Goal: Information Seeking & Learning: Find specific fact

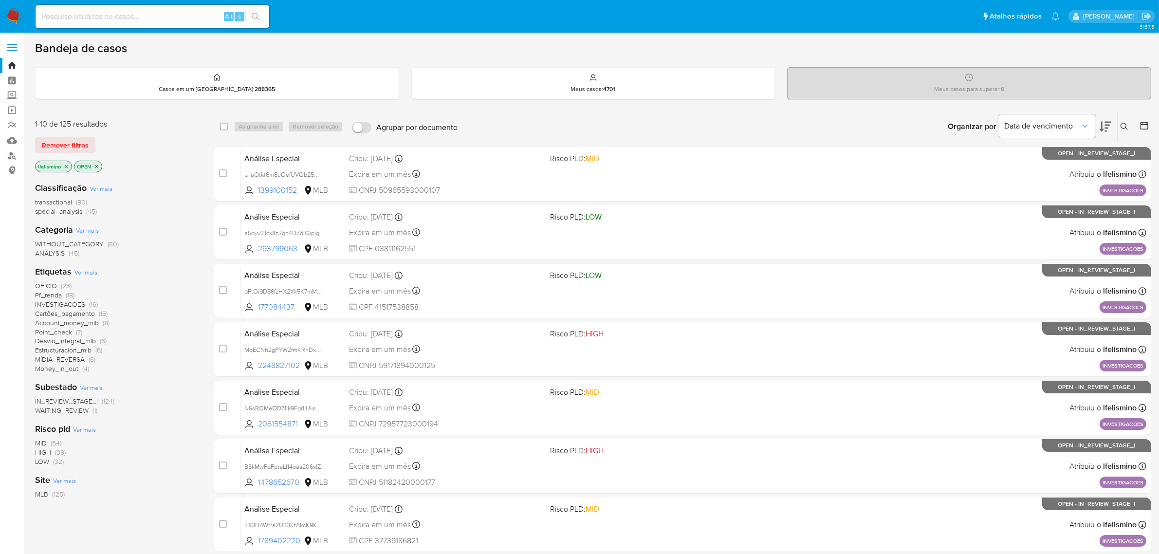
click at [16, 16] on img at bounding box center [13, 16] width 17 height 17
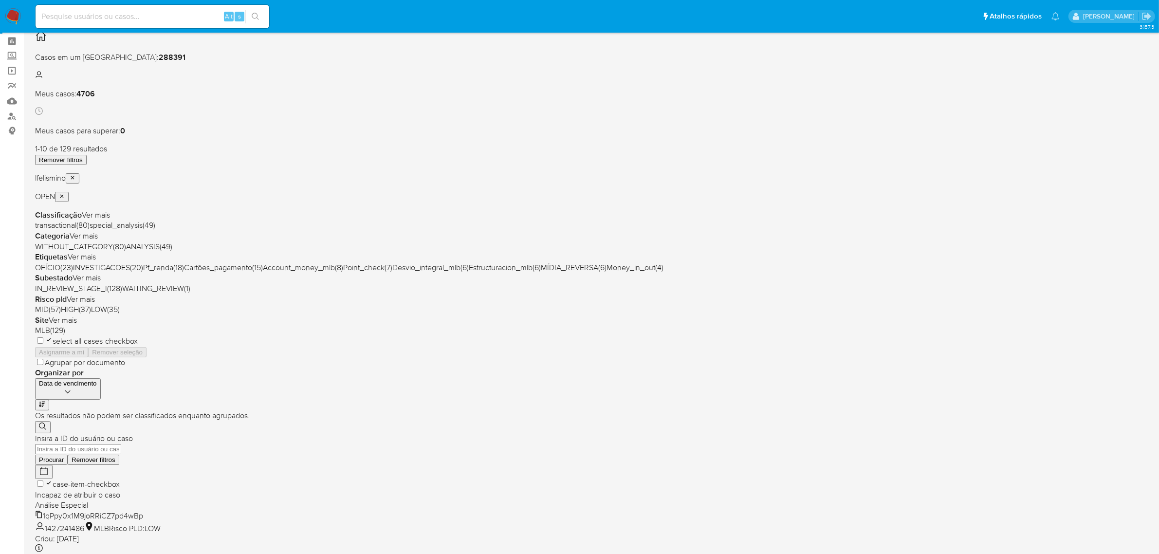
scroll to position [61, 0]
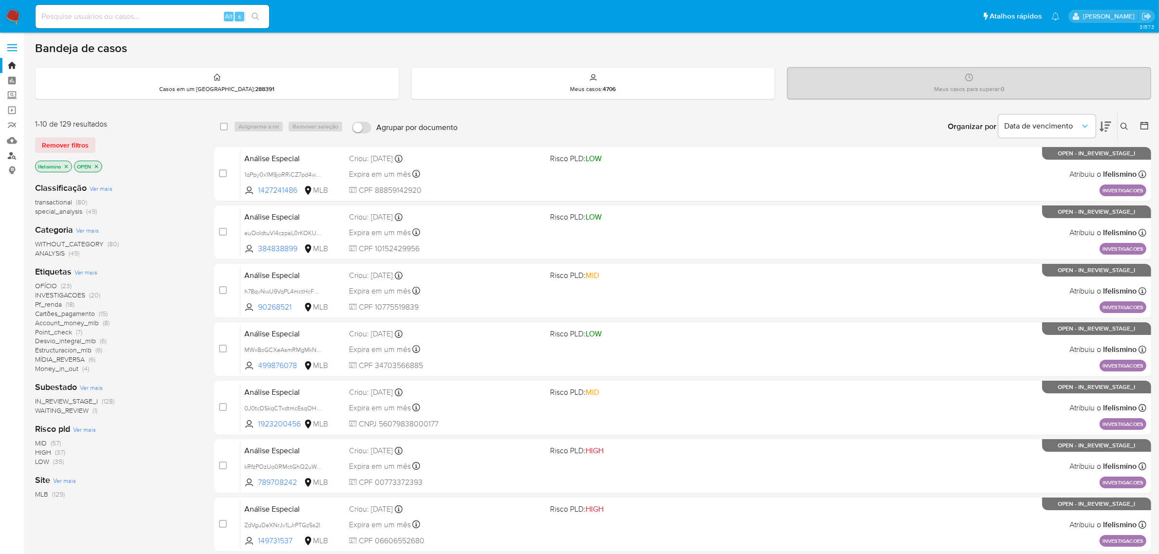
click at [16, 151] on link "Localizador de pessoas" at bounding box center [58, 155] width 116 height 15
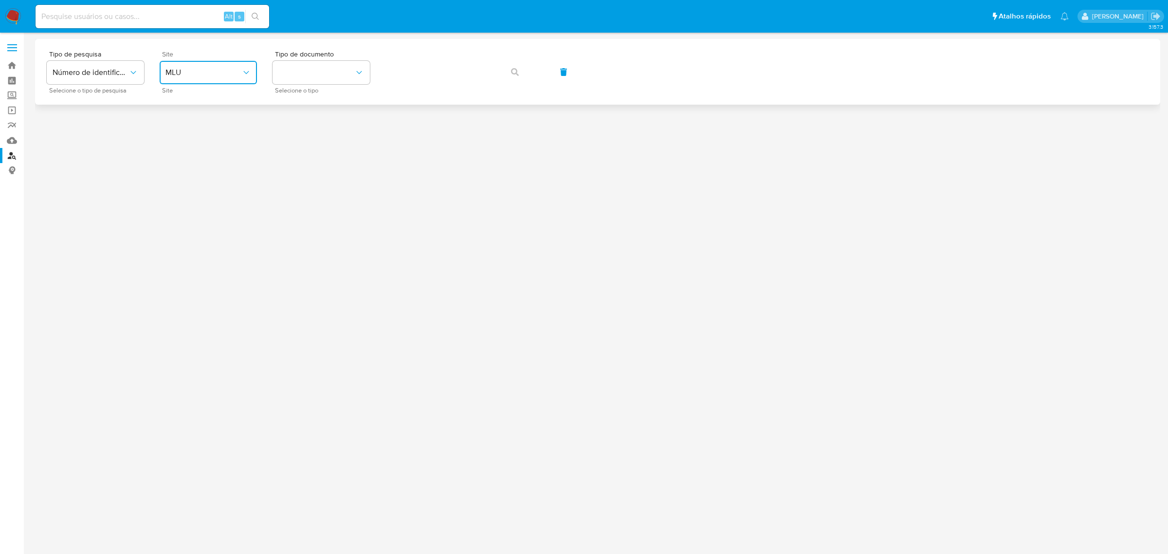
click at [198, 73] on span "MLU" at bounding box center [203, 73] width 76 height 10
click at [194, 147] on div "MLB" at bounding box center [205, 145] width 80 height 23
click at [324, 78] on button "identificationType" at bounding box center [321, 72] width 97 height 23
drag, startPoint x: 304, startPoint y: 137, endPoint x: 436, endPoint y: 92, distance: 138.8
click at [304, 137] on div "CPF CPF" at bounding box center [318, 136] width 80 height 33
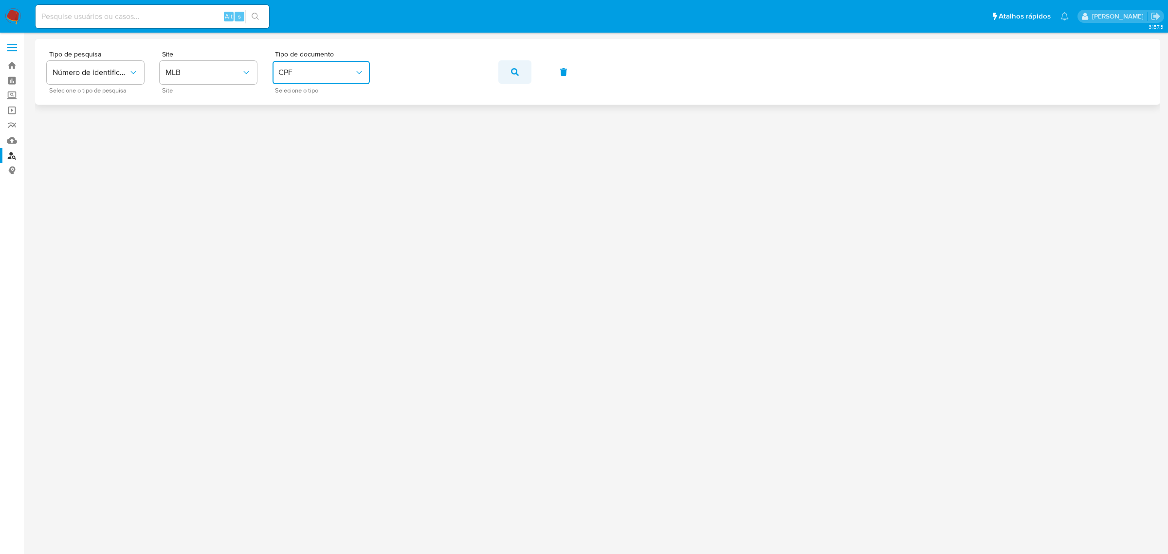
click at [513, 71] on icon "button" at bounding box center [515, 72] width 8 height 8
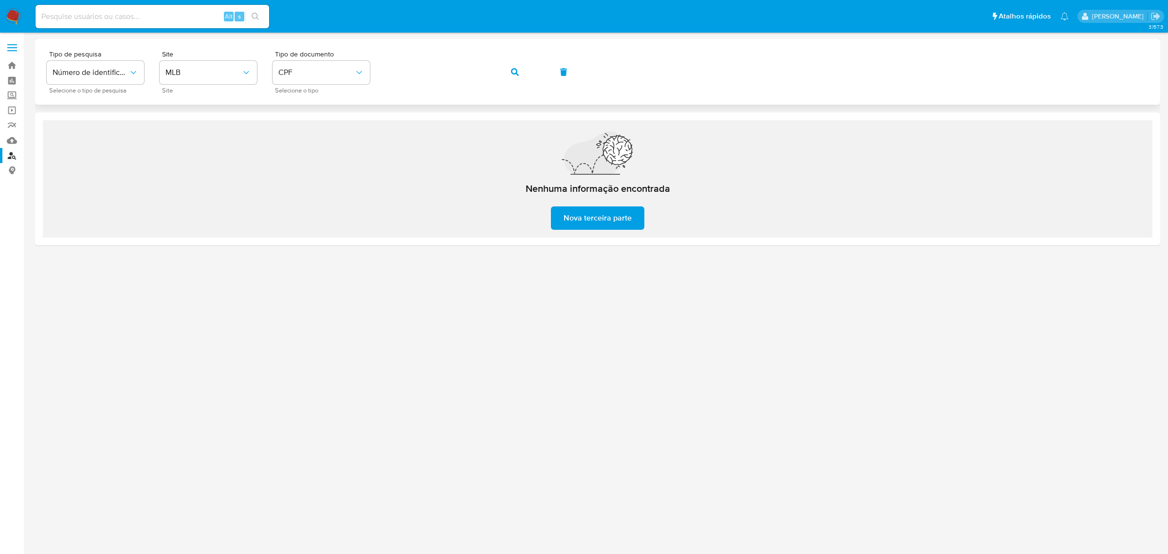
click at [522, 72] on button "button" at bounding box center [514, 71] width 33 height 23
click at [507, 71] on button "button" at bounding box center [514, 71] width 33 height 23
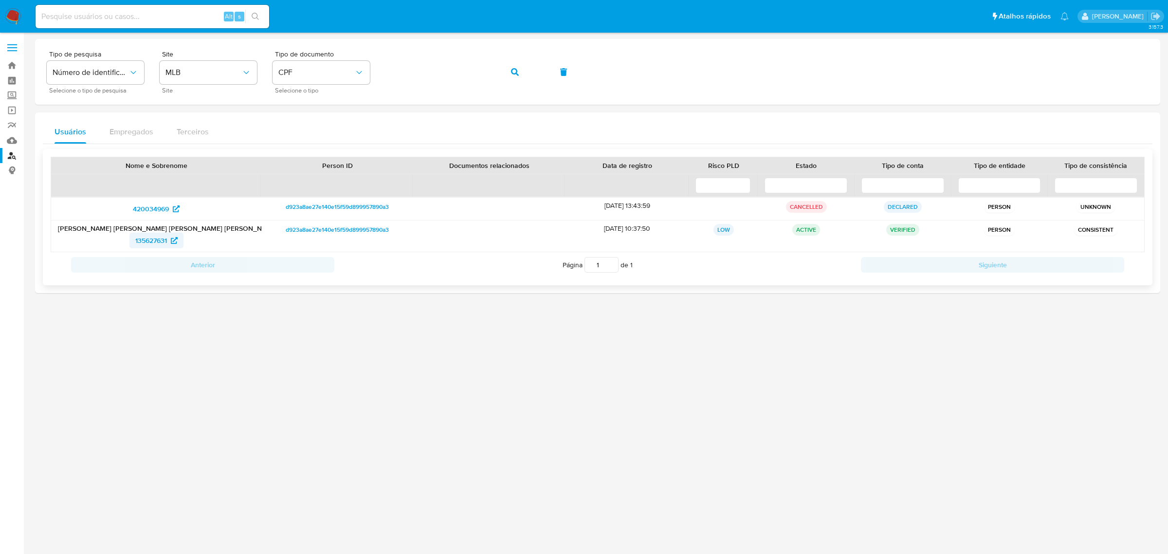
click at [130, 247] on link "135627631" at bounding box center [156, 241] width 54 height 16
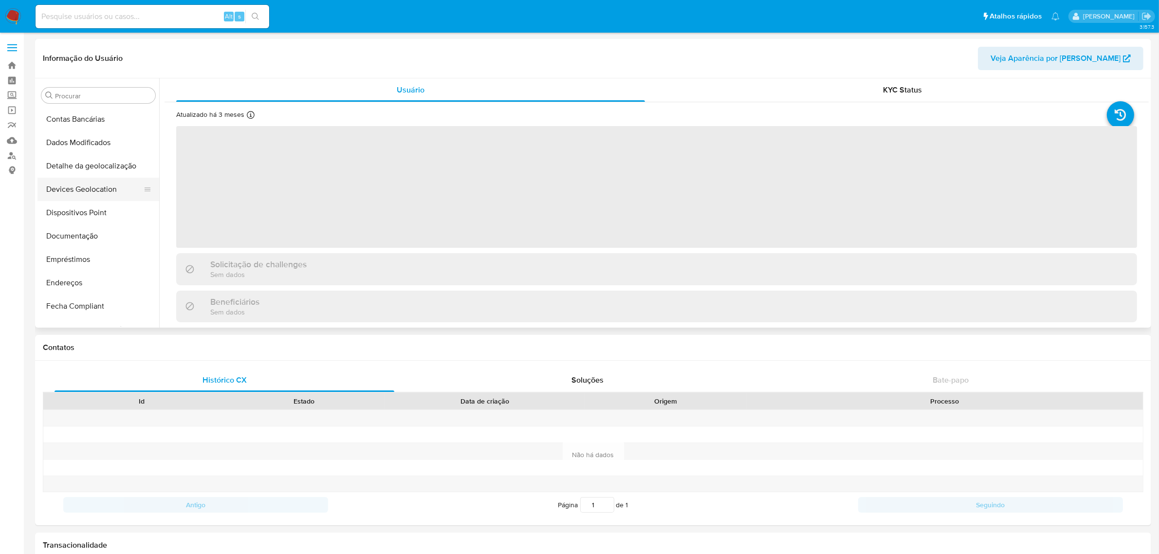
scroll to position [92, 0]
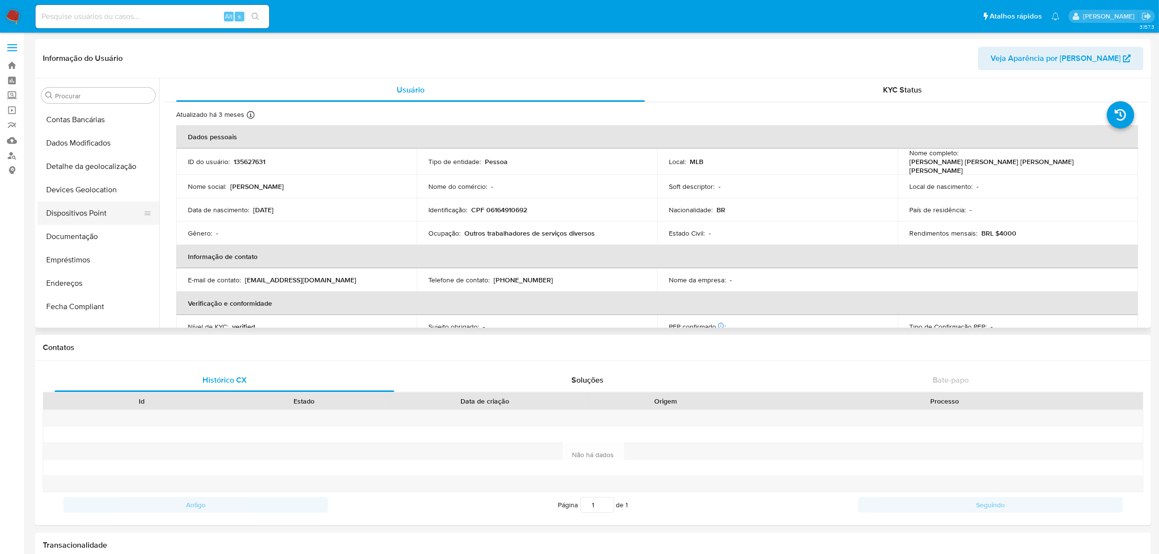
click at [67, 212] on button "Dispositivos Point" at bounding box center [94, 212] width 114 height 23
select select "10"
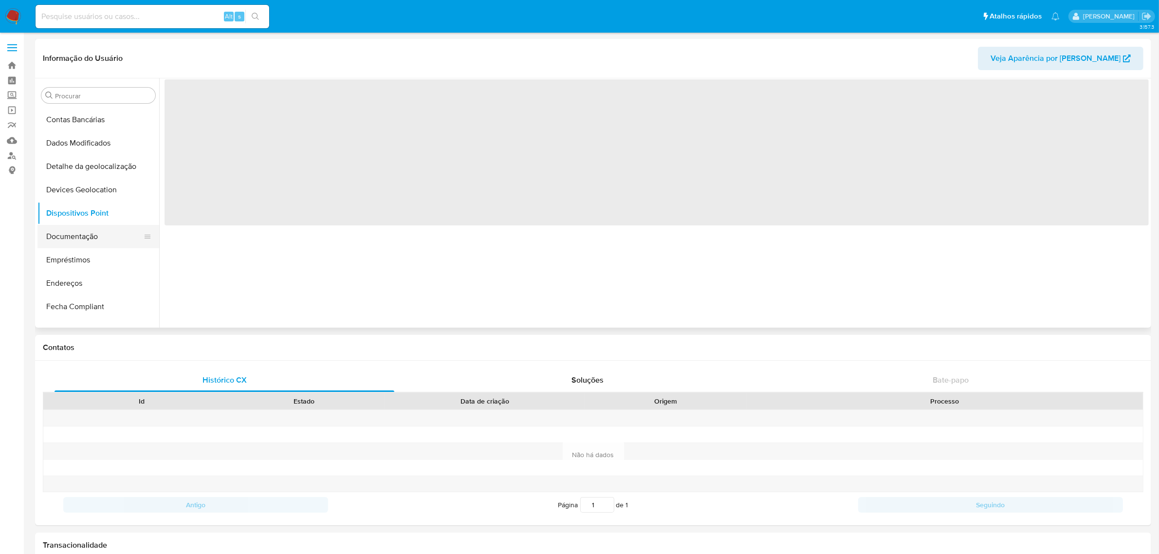
click at [67, 230] on button "Documentação" at bounding box center [94, 236] width 114 height 23
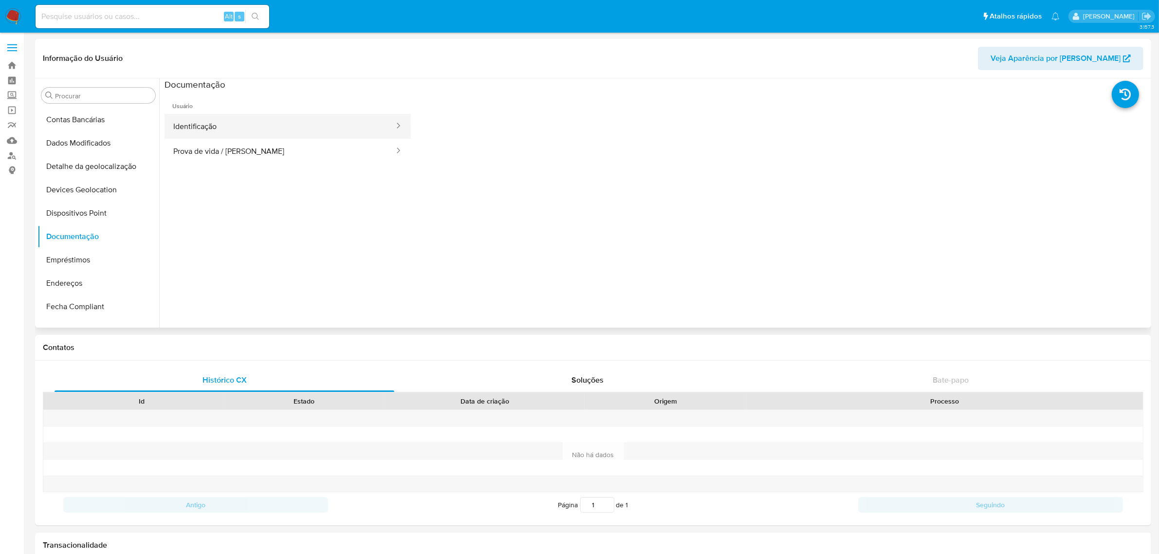
click at [320, 119] on button "Identificação" at bounding box center [280, 126] width 231 height 25
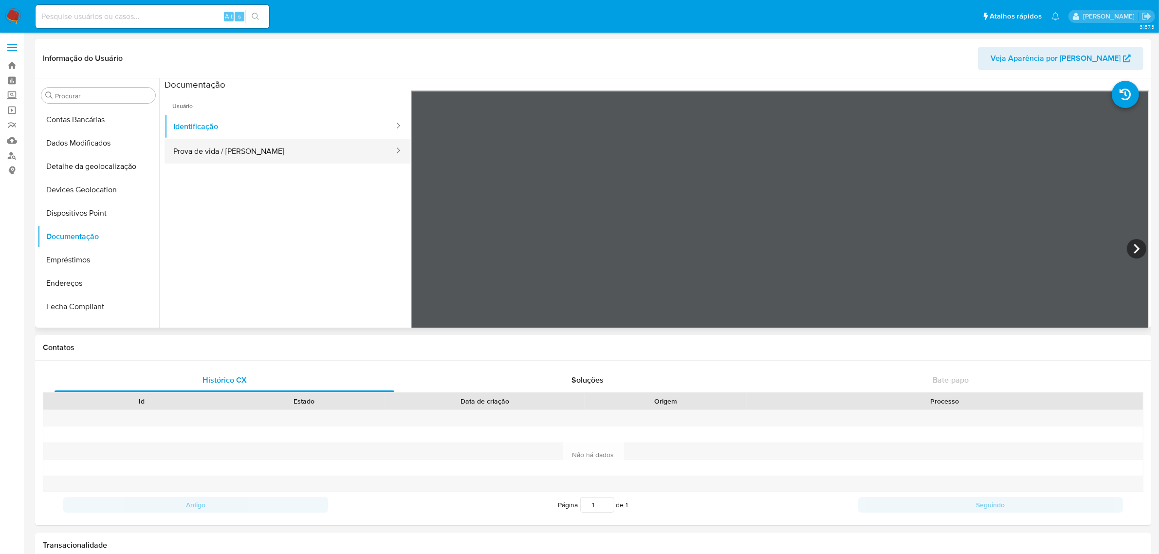
click at [213, 147] on button "Prova de vida / [PERSON_NAME]" at bounding box center [280, 151] width 231 height 25
